Goal: Information Seeking & Learning: Learn about a topic

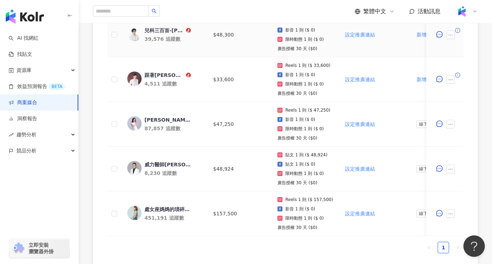
scroll to position [300, 0]
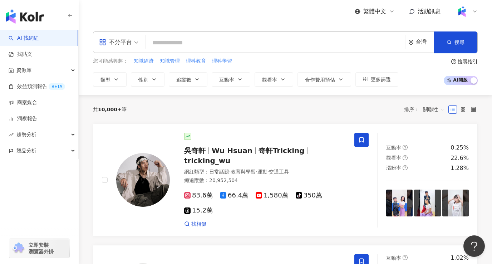
click at [251, 48] on input "search" at bounding box center [275, 43] width 254 height 14
type input "*"
click at [109, 77] on span "類型" at bounding box center [105, 80] width 10 height 6
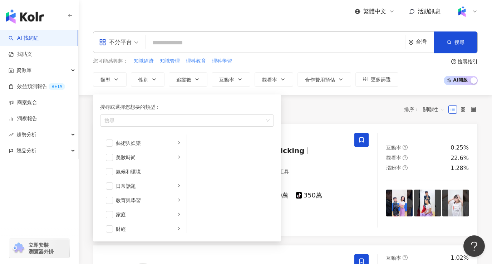
click at [324, 111] on div "共 10,000+ 筆 排序： 關聯性" at bounding box center [285, 109] width 384 height 11
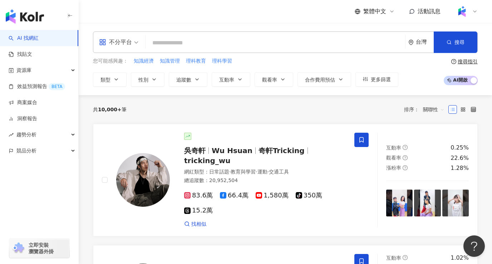
click at [179, 45] on input "search" at bounding box center [275, 43] width 254 height 14
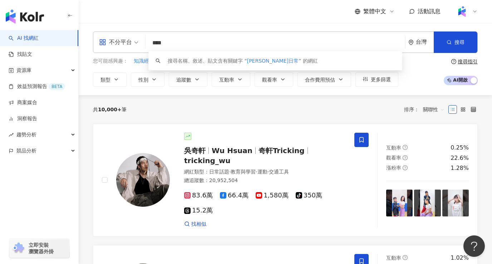
type input "****"
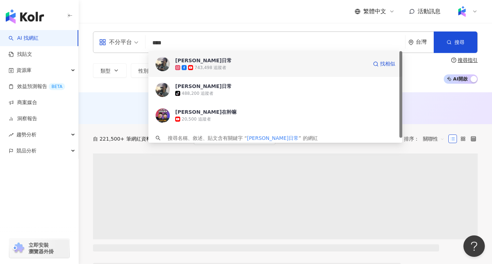
click at [255, 70] on div "743,498 追蹤者" at bounding box center [271, 67] width 192 height 7
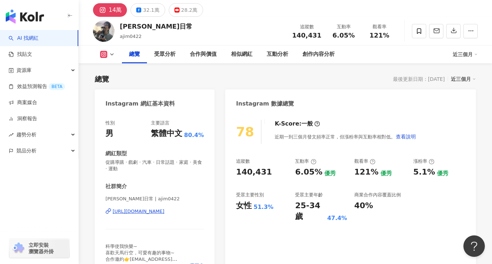
scroll to position [29, 0]
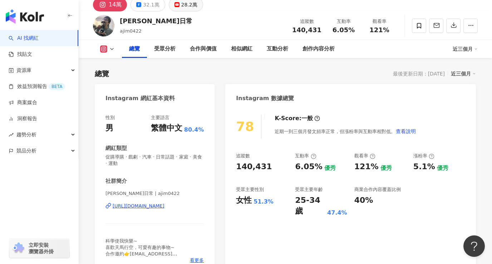
click at [188, 8] on div "28.2萬" at bounding box center [189, 5] width 16 height 10
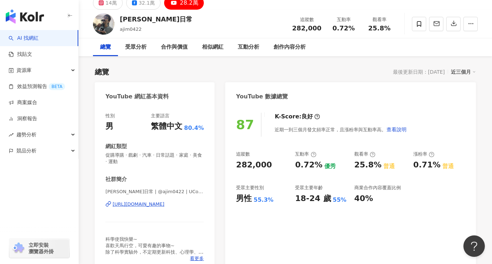
scroll to position [3, 0]
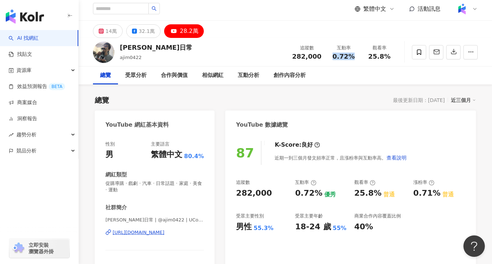
copy span "0.72%"
drag, startPoint x: 334, startPoint y: 56, endPoint x: 352, endPoint y: 60, distance: 17.9
click at [352, 60] on div "追蹤數 282,000 互動率 0.72% 觀看率 25.8%" at bounding box center [342, 51] width 109 height 21
copy span "25.8%"
drag, startPoint x: 370, startPoint y: 56, endPoint x: 396, endPoint y: 59, distance: 25.8
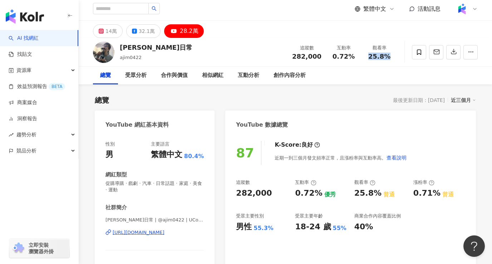
click at [396, 59] on div "觀看率 25.8%" at bounding box center [379, 51] width 36 height 15
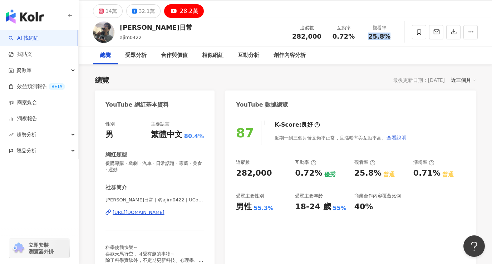
scroll to position [32, 0]
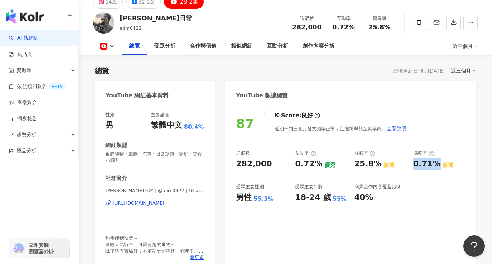
copy div "0.71%"
drag, startPoint x: 411, startPoint y: 162, endPoint x: 436, endPoint y: 160, distance: 25.1
click at [436, 160] on div "追蹤數 282,000 互動率 0.72% 優秀 觀看率 25.8% 普通 漲粉率 0.71% 普通 受眾主要性別 男性 55.3% 受眾主要年齡 18-24…" at bounding box center [350, 176] width 229 height 53
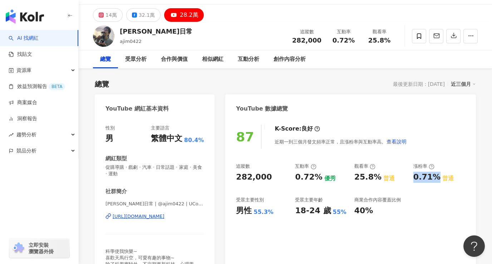
scroll to position [18, 0]
click at [141, 15] on div "32.1萬" at bounding box center [147, 15] width 16 height 10
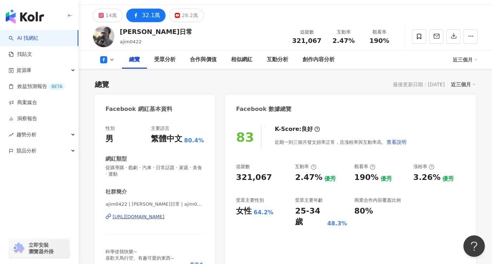
scroll to position [74, 0]
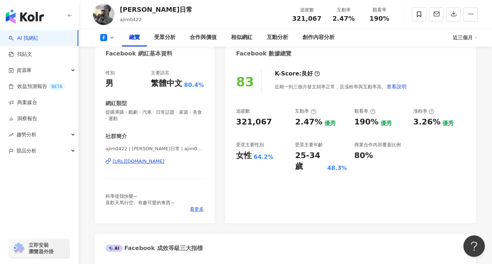
click at [130, 164] on div "https://www.facebook.com/112819643882883" at bounding box center [139, 161] width 52 height 6
copy span "321,067"
drag, startPoint x: 292, startPoint y: 20, endPoint x: 320, endPoint y: 20, distance: 28.2
click at [320, 20] on div "追蹤數 321,067" at bounding box center [307, 13] width 38 height 15
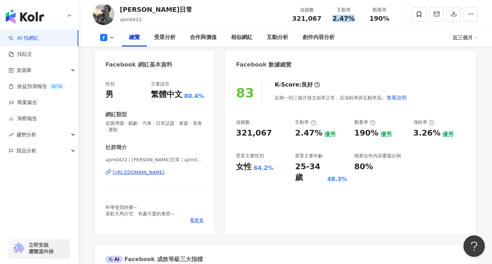
copy span "2.47%"
drag, startPoint x: 333, startPoint y: 20, endPoint x: 352, endPoint y: 21, distance: 18.9
click at [352, 21] on div "2.47%" at bounding box center [343, 18] width 27 height 7
copy span "190%"
drag, startPoint x: 370, startPoint y: 16, endPoint x: 388, endPoint y: 20, distance: 18.5
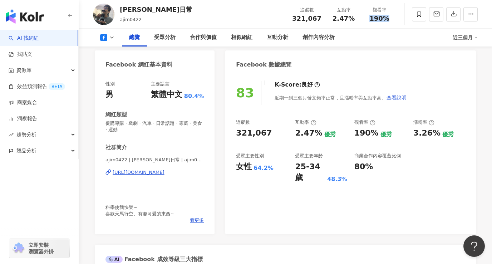
click at [388, 20] on div "190%" at bounding box center [379, 18] width 27 height 7
copy div "3.26%"
drag, startPoint x: 412, startPoint y: 134, endPoint x: 433, endPoint y: 134, distance: 21.8
click at [433, 134] on div "追蹤數 321,067 互動率 2.47% 優秀 觀看率 190% 優秀 漲粉率 3.26% 優秀 受眾主要性別 女性 64.2% 受眾主要年齡 25-34 …" at bounding box center [350, 151] width 229 height 64
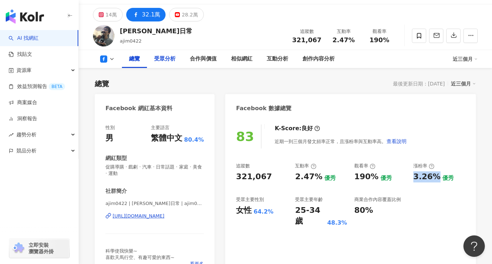
scroll to position [4, 0]
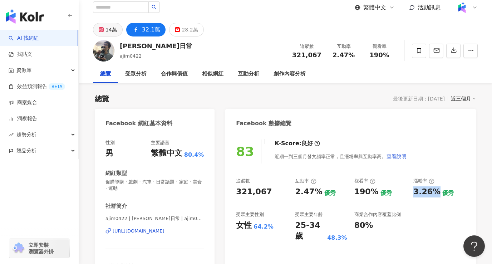
click at [112, 33] on div "14萬" at bounding box center [110, 30] width 11 height 10
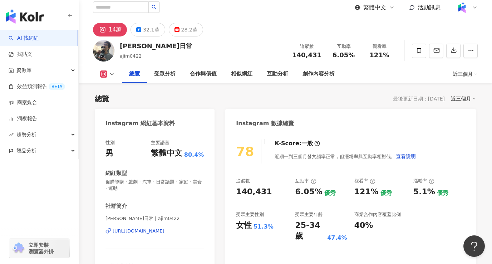
scroll to position [44, 0]
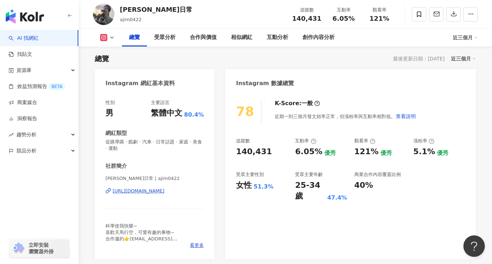
click at [164, 191] on div "https://www.instagram.com/ajim0422/" at bounding box center [139, 191] width 52 height 6
copy span "140,431"
drag, startPoint x: 291, startPoint y: 17, endPoint x: 319, endPoint y: 20, distance: 28.4
click at [319, 20] on div "追蹤數 140,431" at bounding box center [307, 13] width 38 height 15
copy span "6.05%"
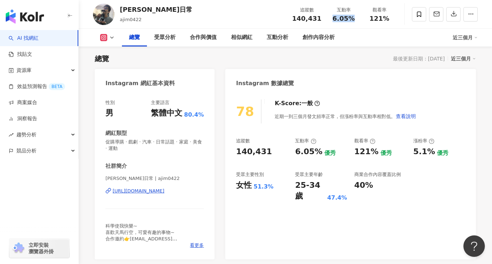
drag, startPoint x: 333, startPoint y: 17, endPoint x: 357, endPoint y: 23, distance: 24.7
click at [357, 23] on div "追蹤數 140,431 互動率 6.05% 觀看率 121%" at bounding box center [342, 14] width 109 height 21
copy span "121%"
drag, startPoint x: 370, startPoint y: 17, endPoint x: 386, endPoint y: 20, distance: 16.3
click at [386, 20] on div "121%" at bounding box center [379, 18] width 27 height 7
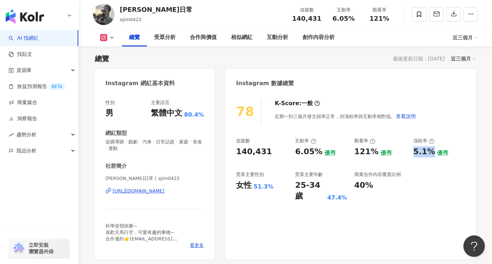
drag, startPoint x: 412, startPoint y: 151, endPoint x: 430, endPoint y: 154, distance: 18.2
click at [430, 154] on div "追蹤數 140,431 互動率 6.05% 優秀 觀看率 121% 優秀 漲粉率 5.1% 優秀 受眾主要性別 女性 51.3% 受眾主要年齡 25-34 歲…" at bounding box center [350, 170] width 229 height 64
